Goal: Task Accomplishment & Management: Use online tool/utility

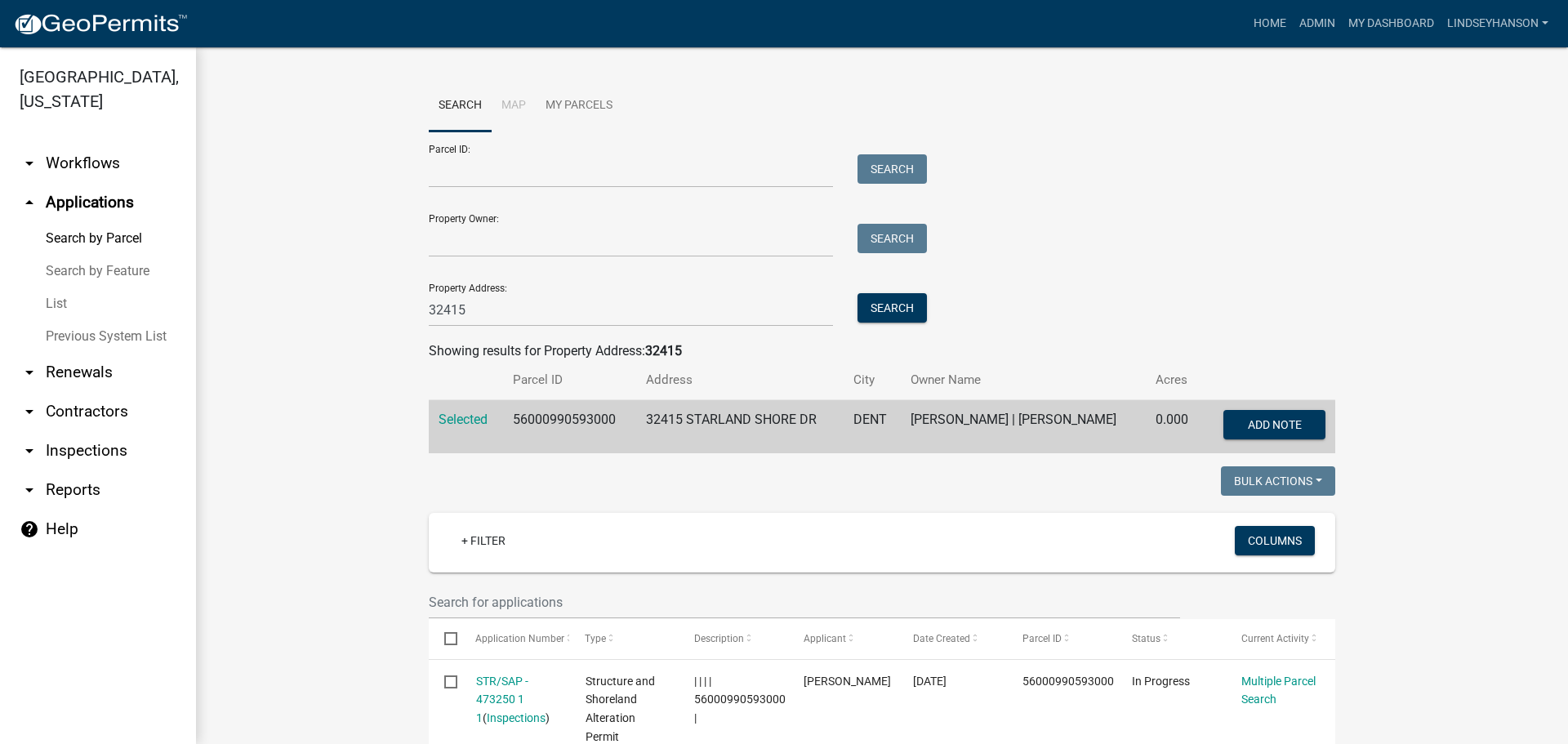
scroll to position [163, 0]
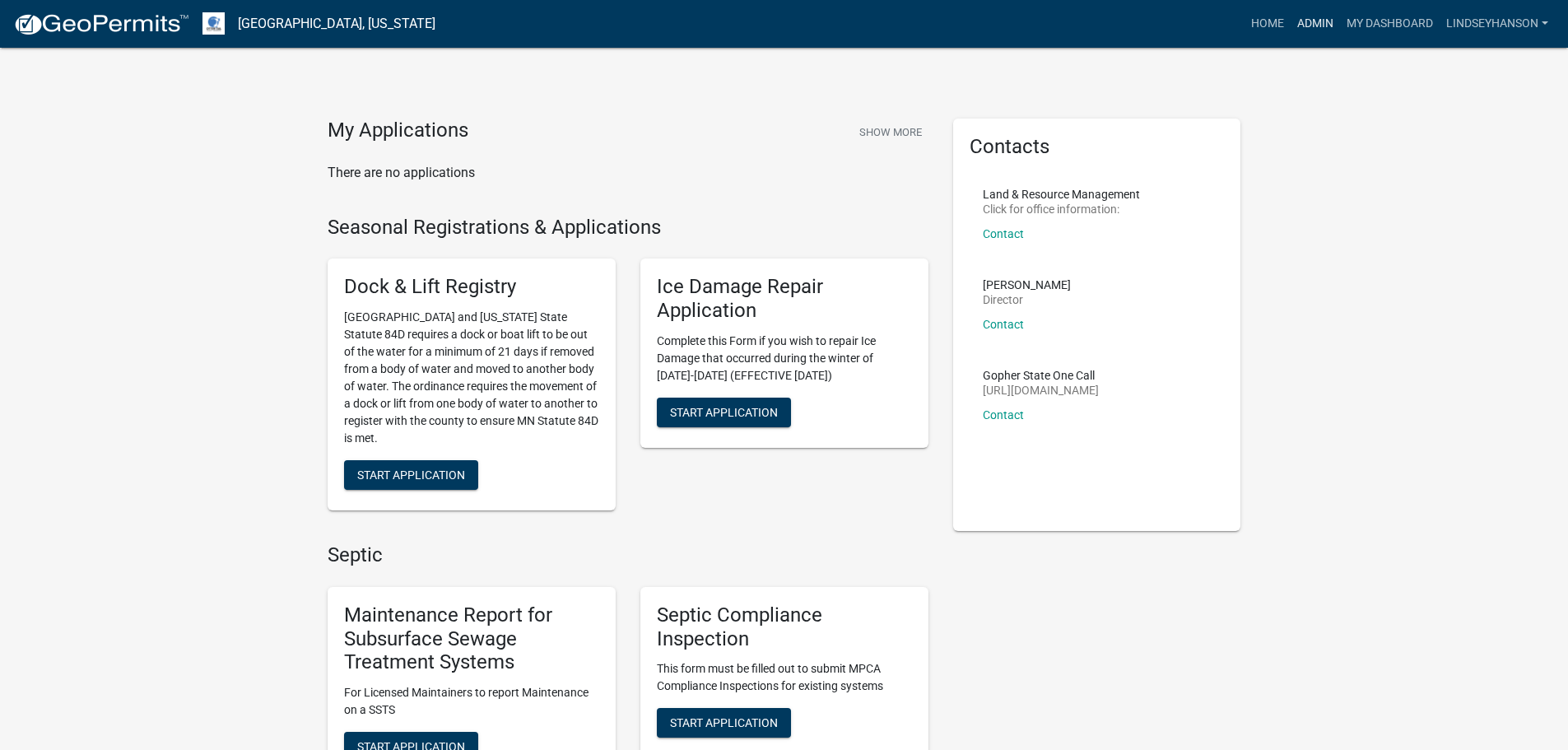
click at [1311, 25] on link "Admin" at bounding box center [1315, 24] width 50 height 31
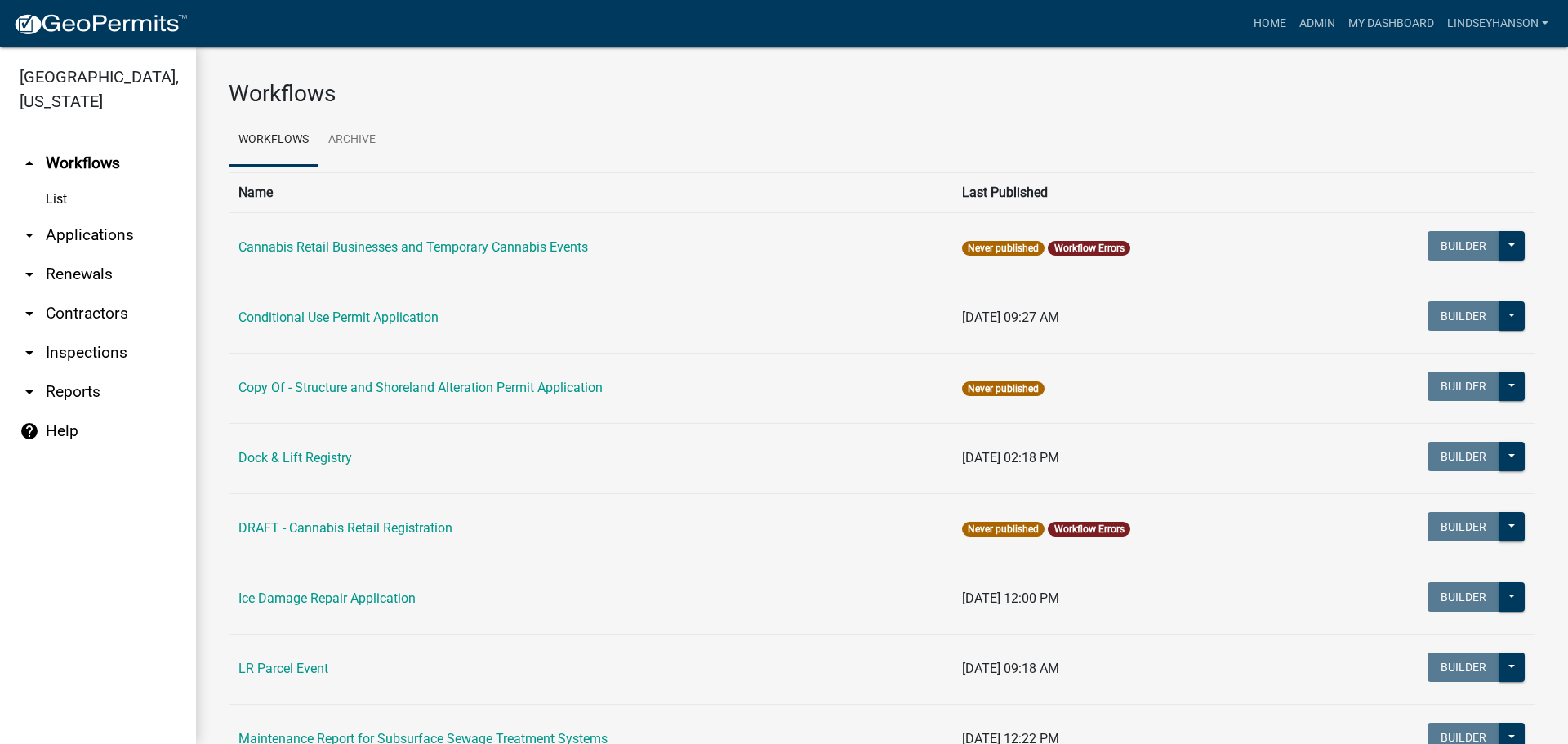
click at [94, 238] on link "arrow_drop_down Applications" at bounding box center [98, 234] width 196 height 39
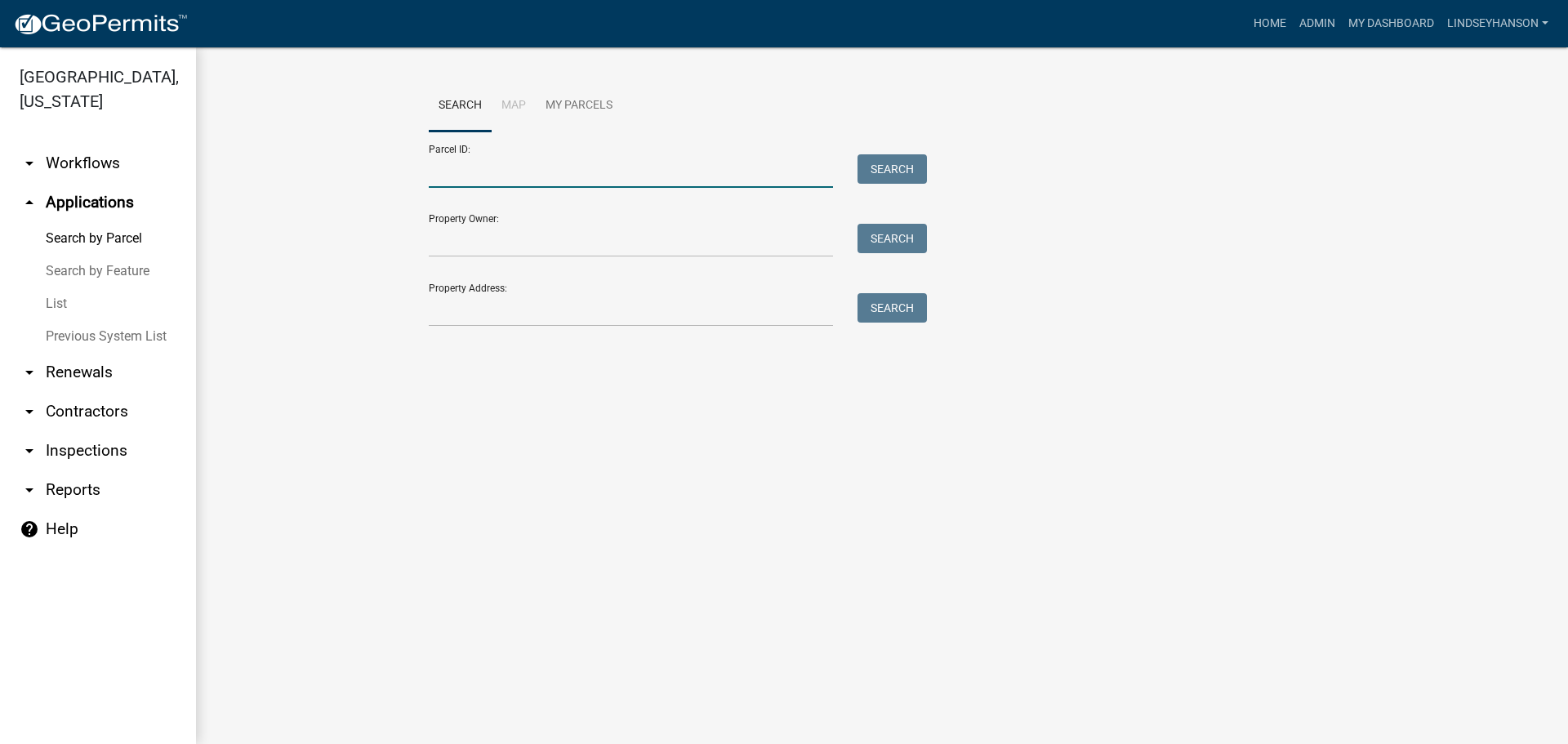
click at [491, 166] on input "Parcel ID:" at bounding box center [631, 171] width 404 height 34
paste input "29000991095000"
type input "29000991095000"
click at [888, 169] on button "Search" at bounding box center [892, 169] width 69 height 29
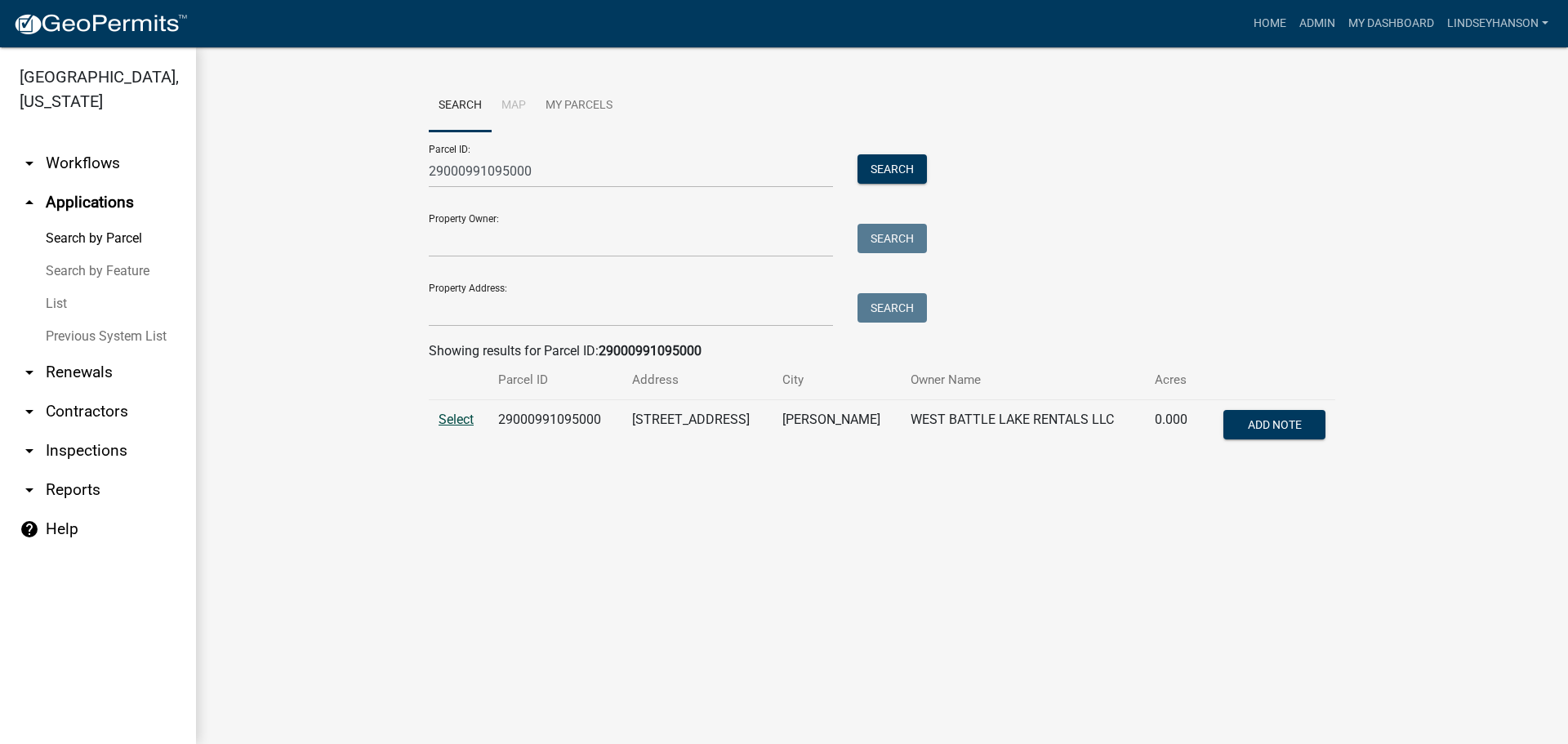
click at [463, 425] on span "Select" at bounding box center [456, 419] width 35 height 16
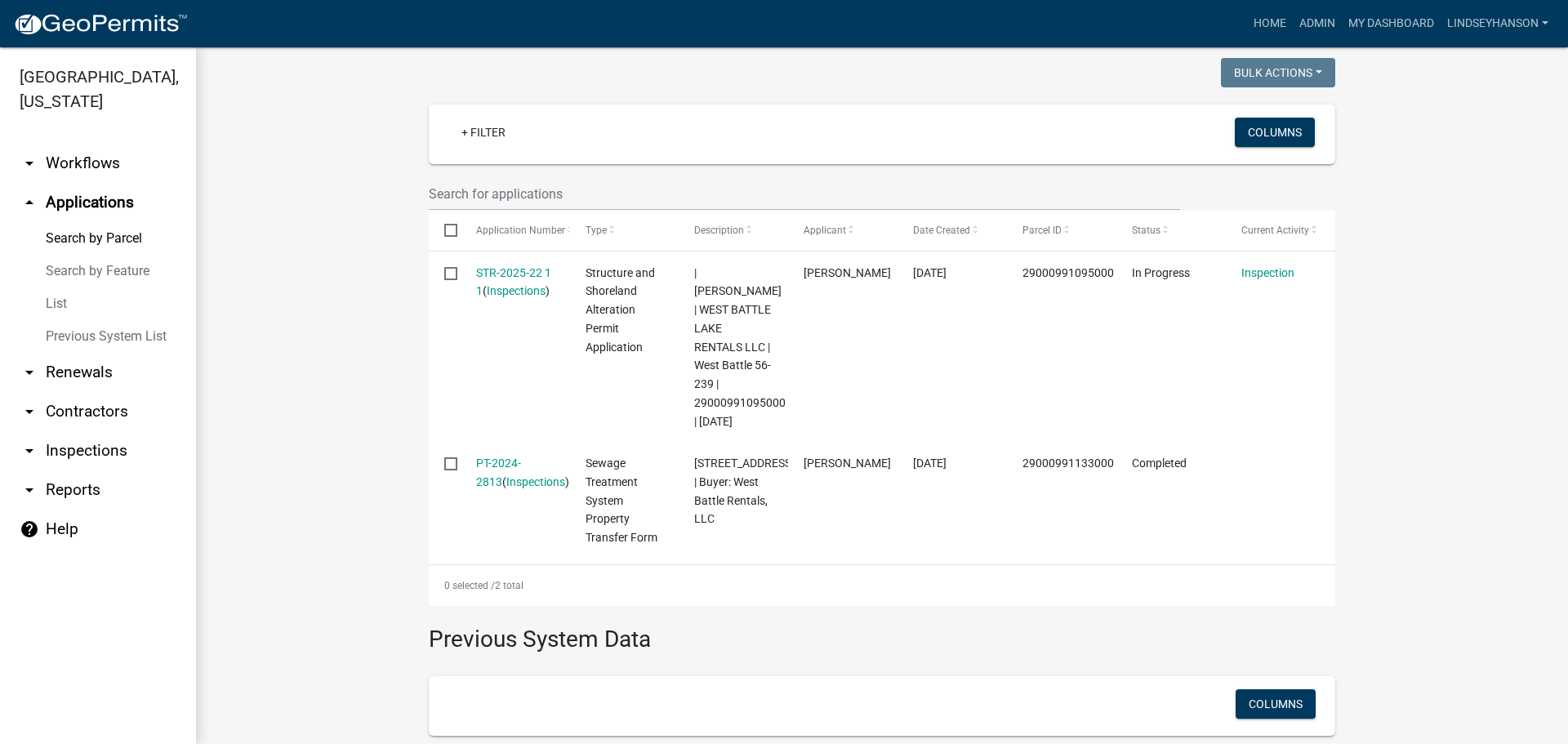
scroll to position [327, 0]
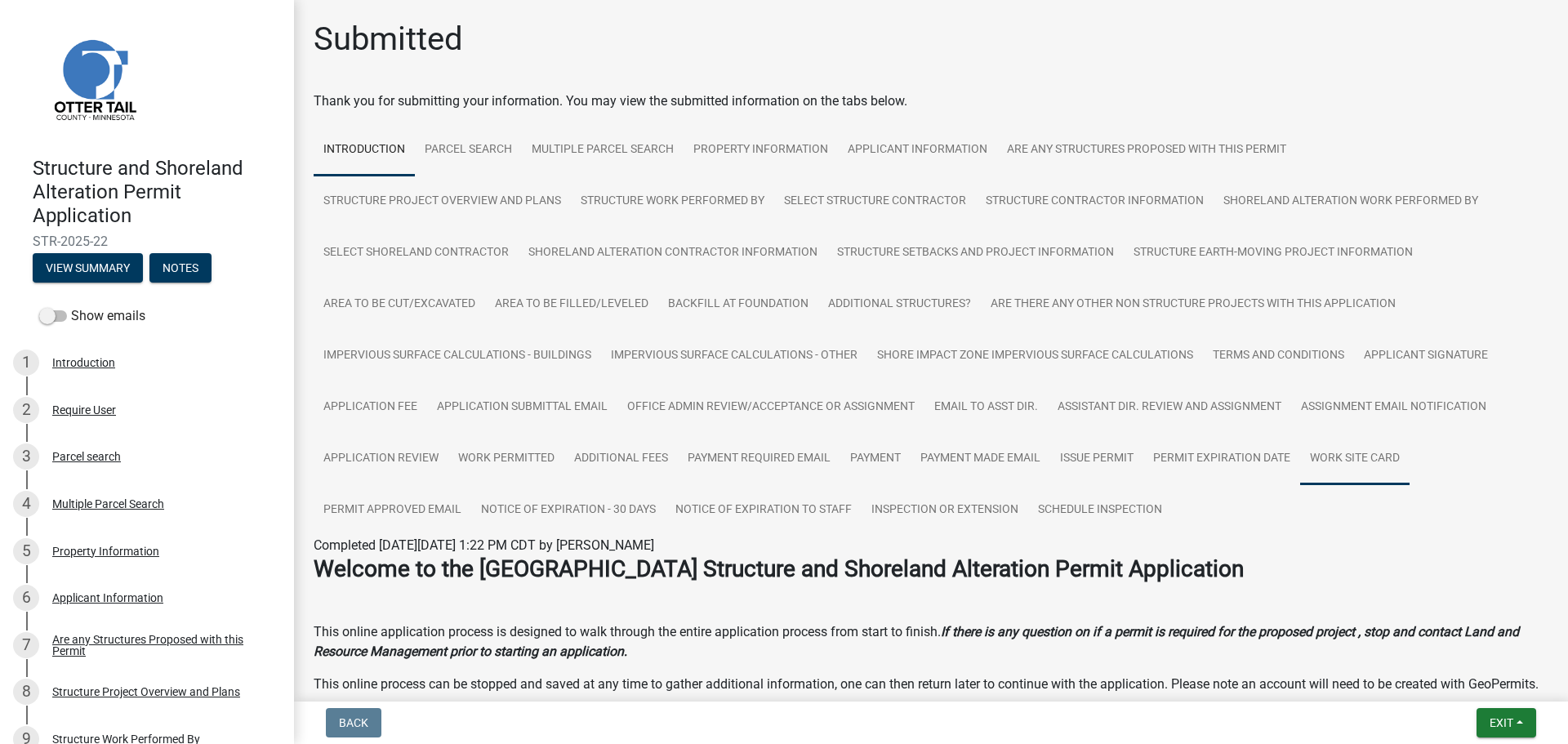
click at [1317, 447] on link "Work Site Card" at bounding box center [1355, 459] width 110 height 52
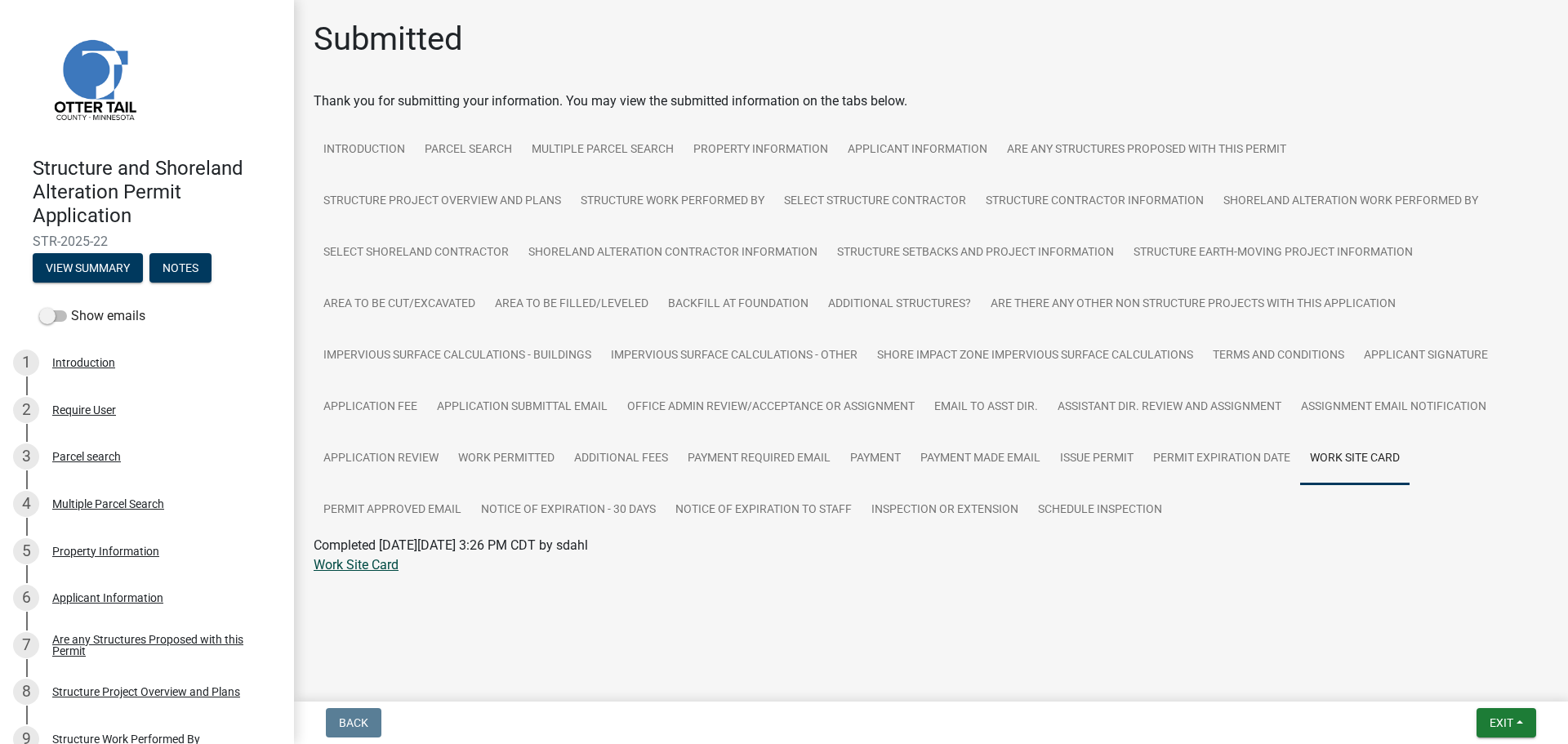
click at [394, 568] on link "Work Site Card" at bounding box center [356, 565] width 85 height 16
